Goal: Check status: Check status

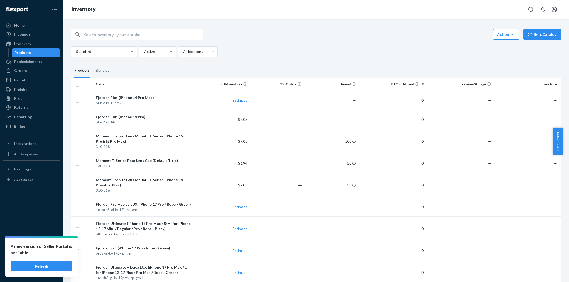
scroll to position [1190, 0]
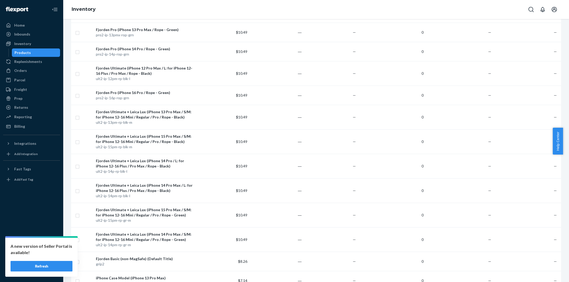
click at [55, 268] on button "Refresh" at bounding box center [42, 266] width 62 height 11
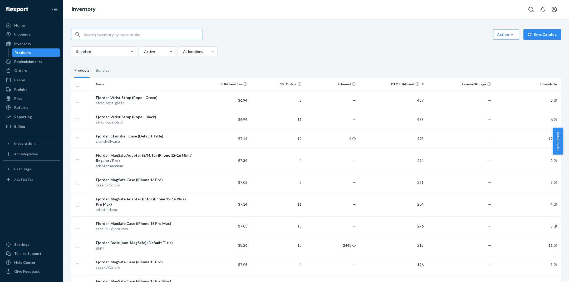
click at [37, 75] on div "Orders Ecommerce Orders Wholesale Orders" at bounding box center [31, 70] width 57 height 9
click at [43, 68] on div "Orders" at bounding box center [32, 70] width 56 height 7
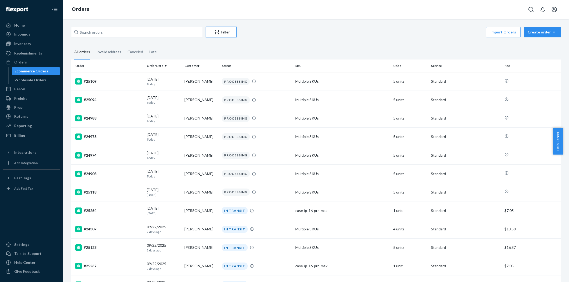
click at [227, 31] on div "Filter" at bounding box center [221, 32] width 30 height 5
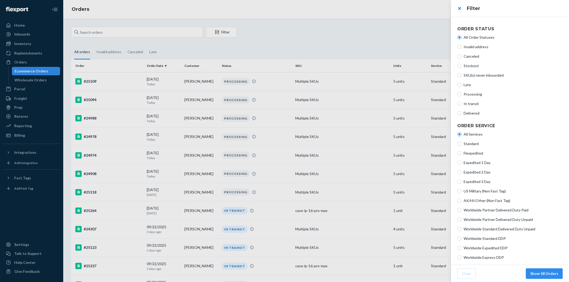
click at [464, 96] on span "Processing" at bounding box center [513, 94] width 99 height 5
click at [462, 96] on input "Processing" at bounding box center [459, 94] width 4 height 4
radio input "true"
radio input "false"
click at [550, 271] on button "Show 13 Orders" at bounding box center [544, 273] width 37 height 11
